Goal: Task Accomplishment & Management: Complete application form

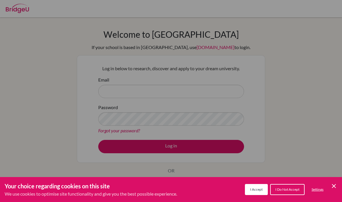
click at [260, 187] on span "I Accept" at bounding box center [256, 189] width 12 height 4
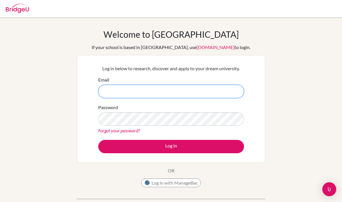
click at [201, 91] on input "Email" at bounding box center [171, 91] width 146 height 13
type input "[EMAIL_ADDRESS][DOMAIN_NAME]"
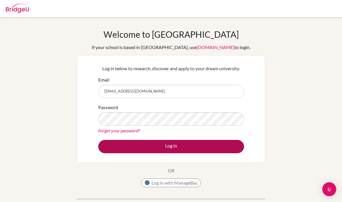
click at [172, 150] on button "Log in" at bounding box center [171, 146] width 146 height 13
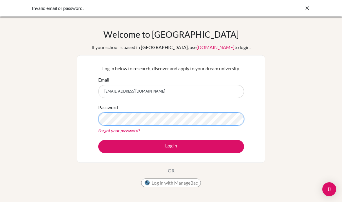
click at [171, 146] on button "Log in" at bounding box center [171, 146] width 146 height 13
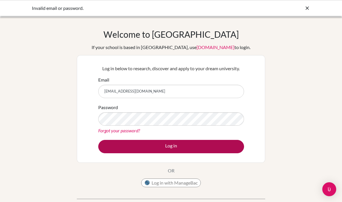
click at [119, 149] on button "Log in" at bounding box center [171, 146] width 146 height 13
